Goal: Task Accomplishment & Management: Manage account settings

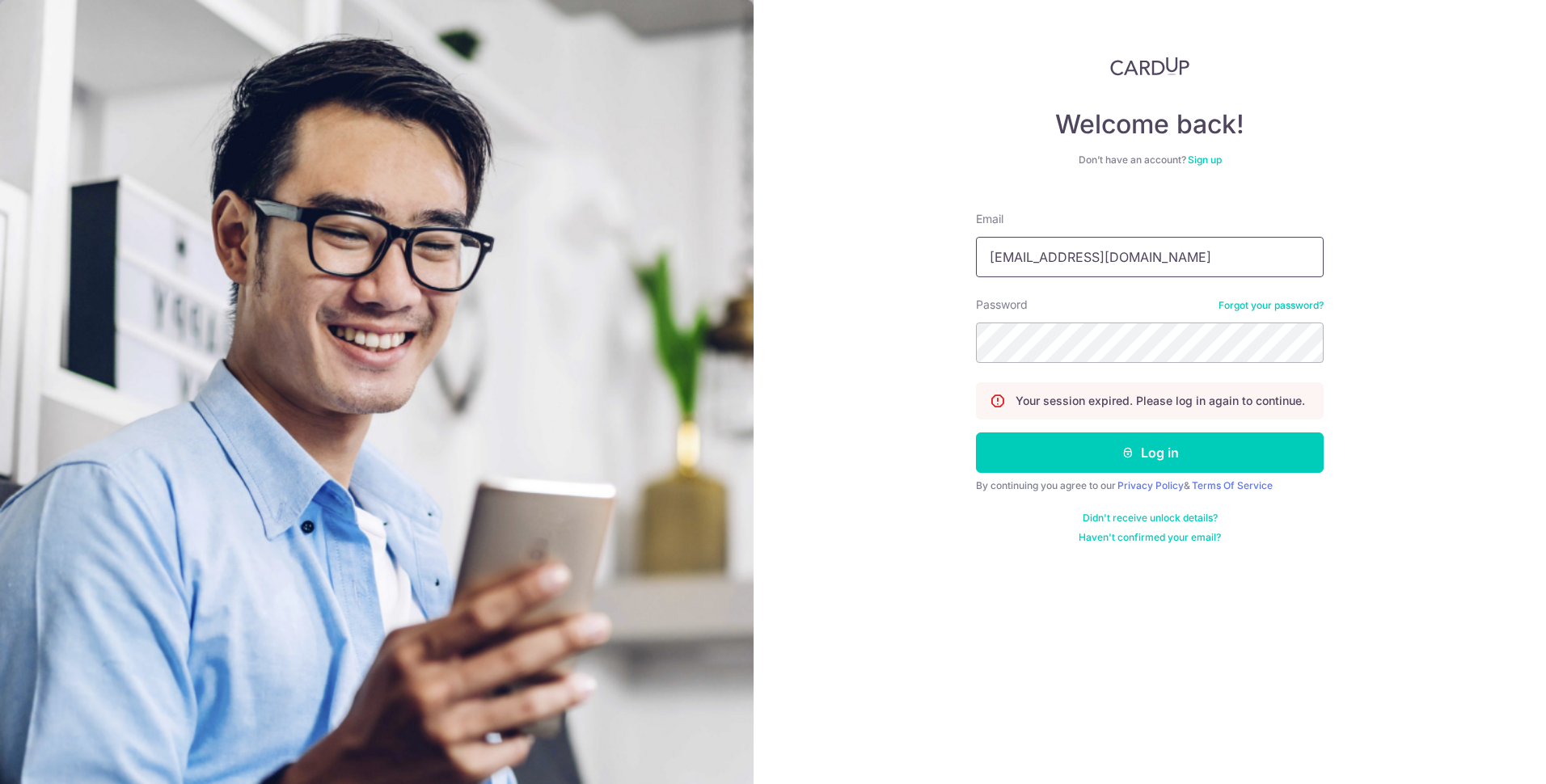
click at [1117, 241] on input "[EMAIL_ADDRESS][DOMAIN_NAME]" at bounding box center [1149, 257] width 347 height 40
type input "[EMAIL_ADDRESS][DOMAIN_NAME]"
click at [1104, 437] on button "Log in" at bounding box center [1149, 453] width 347 height 40
